Goal: Task Accomplishment & Management: Manage account settings

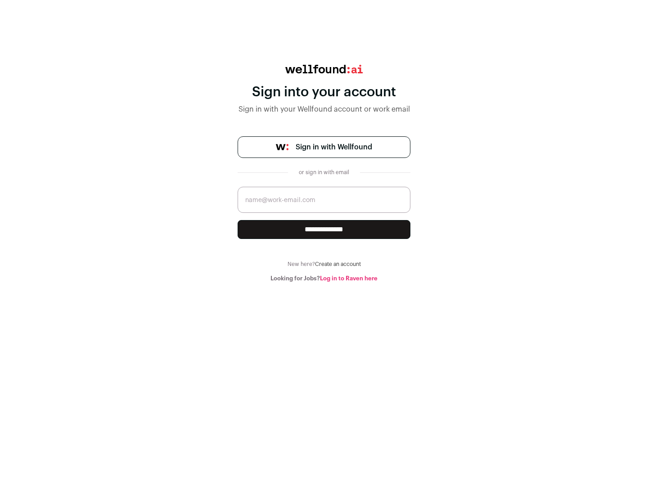
click at [334, 147] on span "Sign in with Wellfound" at bounding box center [334, 147] width 77 height 11
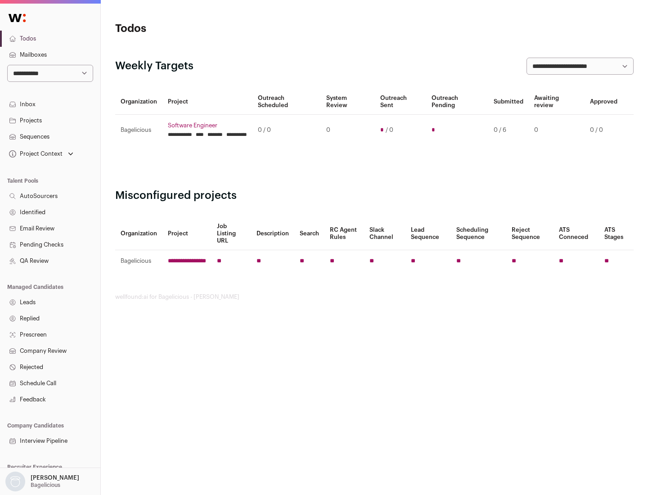
click at [50, 120] on link "Projects" at bounding box center [50, 121] width 100 height 16
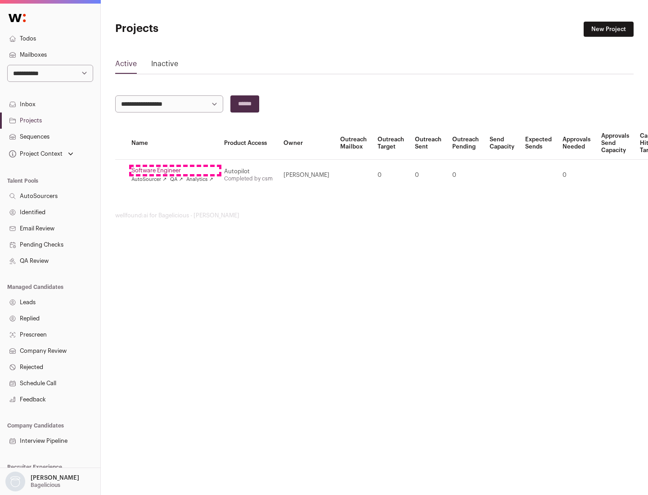
click at [175, 171] on link "Software Engineer" at bounding box center [172, 170] width 82 height 7
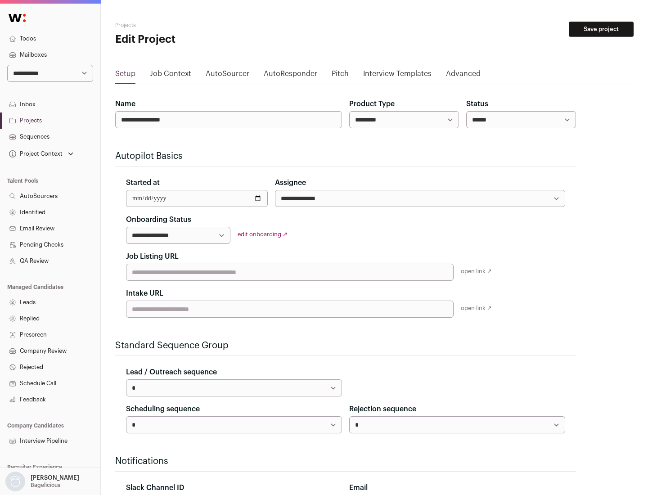
click at [601, 29] on button "Save project" at bounding box center [601, 29] width 65 height 15
